Goal: Navigation & Orientation: Find specific page/section

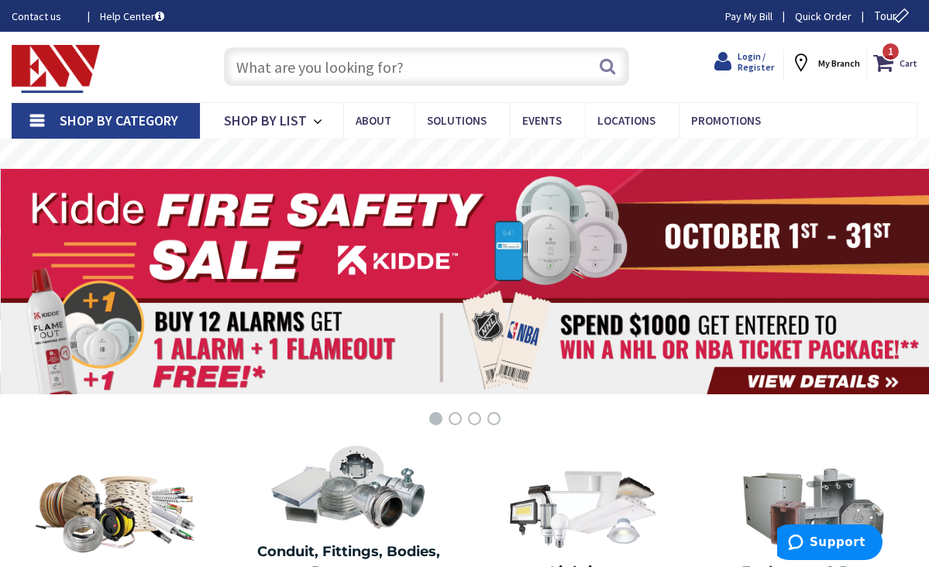
click at [755, 61] on span "Login / Register" at bounding box center [756, 61] width 36 height 22
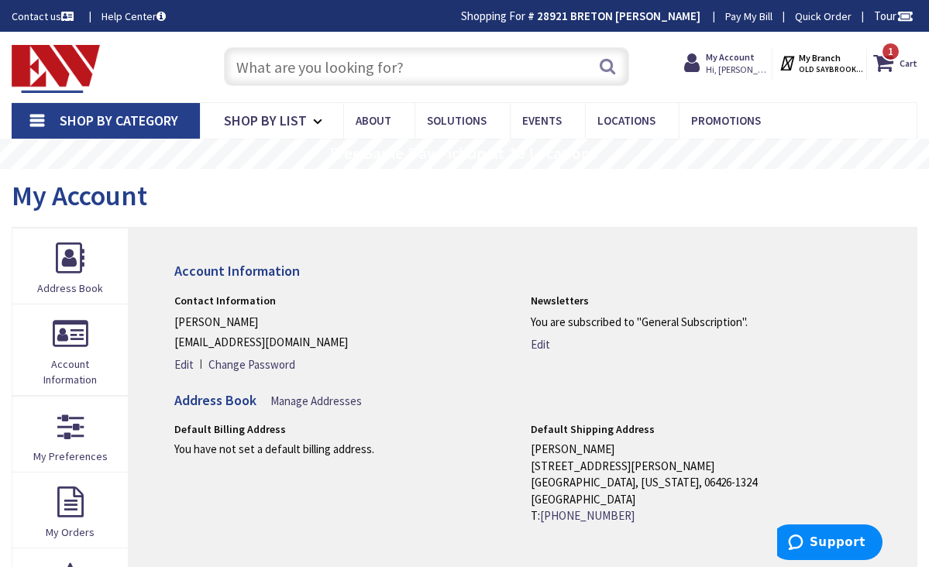
click at [109, 123] on span "Shop By Category" at bounding box center [119, 121] width 119 height 18
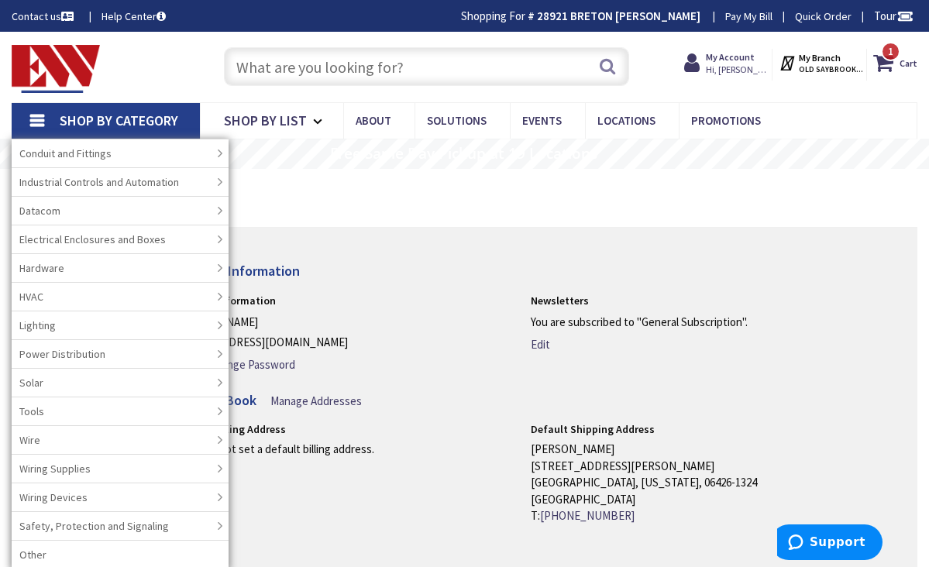
click at [205, 84] on div "Search 1" at bounding box center [423, 66] width 437 height 50
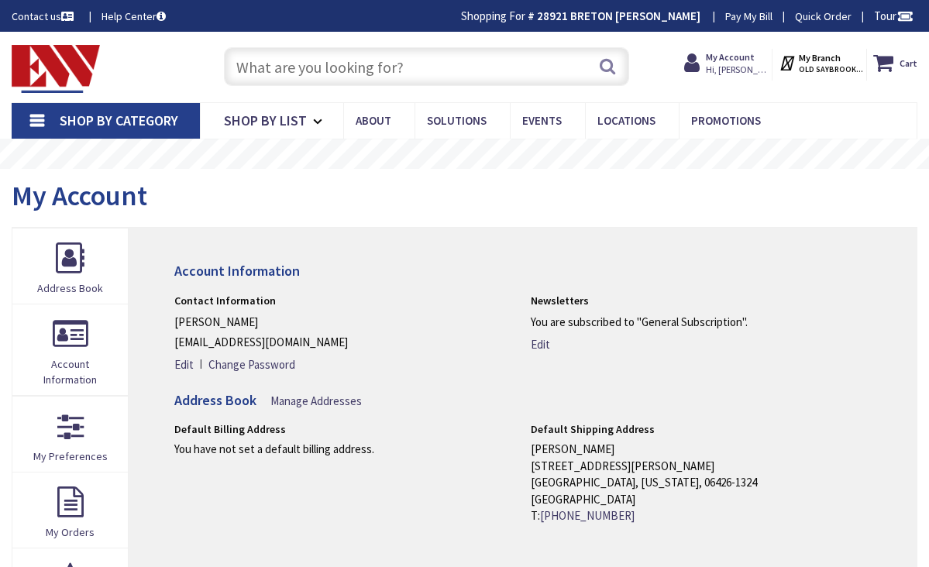
click at [122, 122] on span "Shop By Category" at bounding box center [119, 121] width 119 height 18
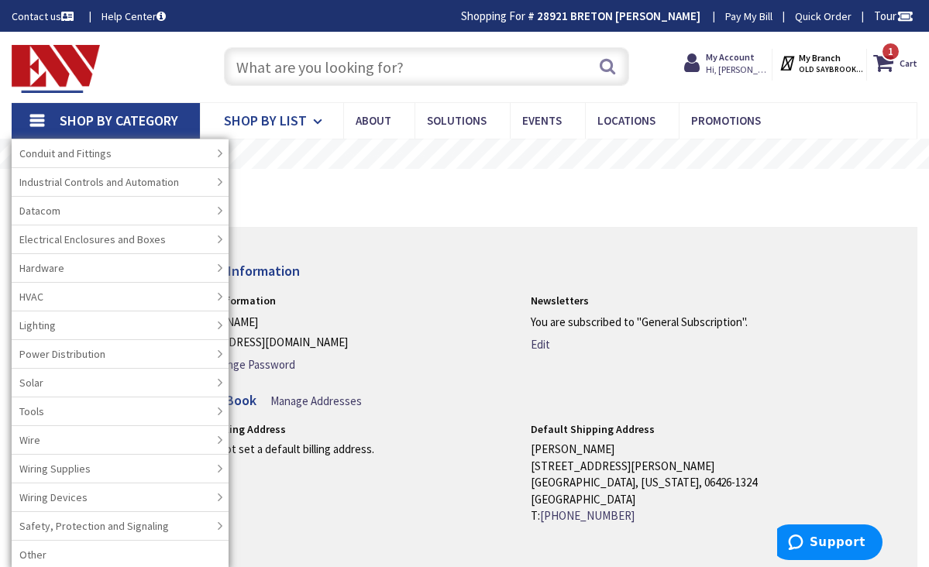
click at [243, 112] on span "Shop By List" at bounding box center [265, 121] width 83 height 18
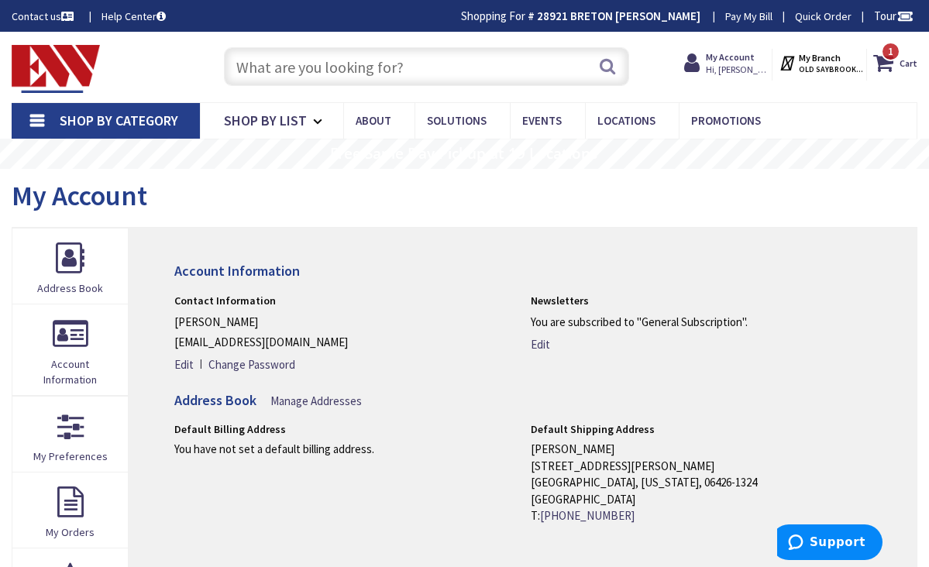
click at [125, 124] on span "Shop By Category" at bounding box center [119, 121] width 119 height 18
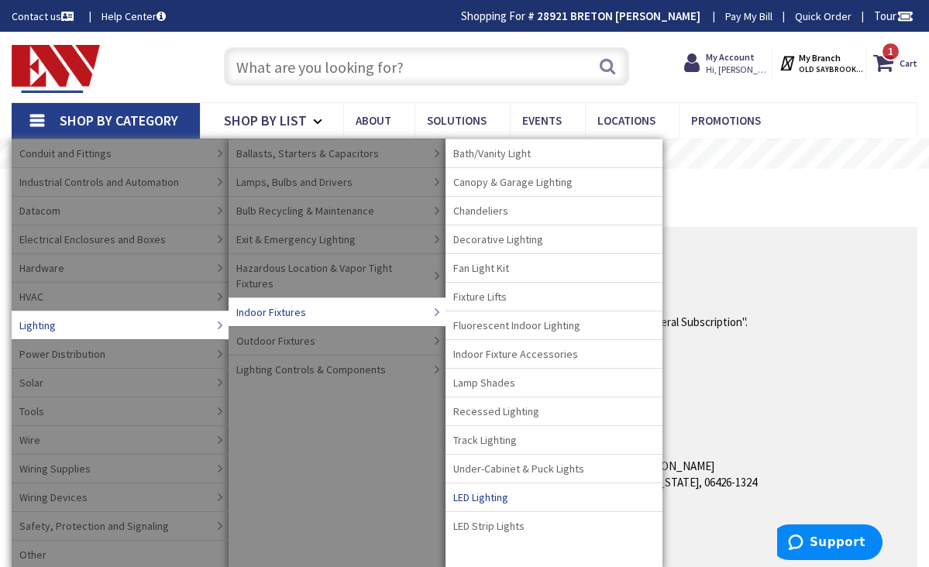
click at [487, 501] on span "LED Lighting" at bounding box center [480, 497] width 55 height 15
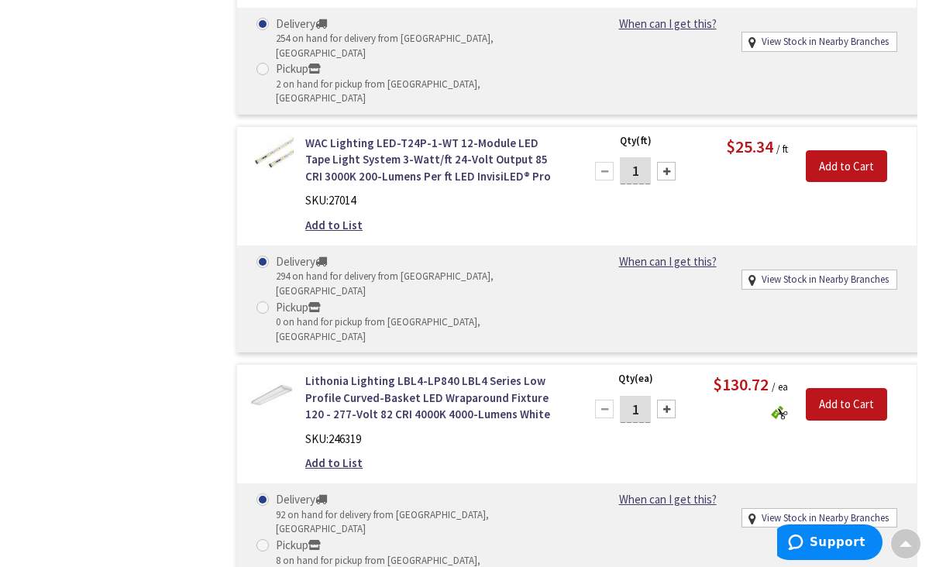
scroll to position [2399, 0]
